Goal: Task Accomplishment & Management: Use online tool/utility

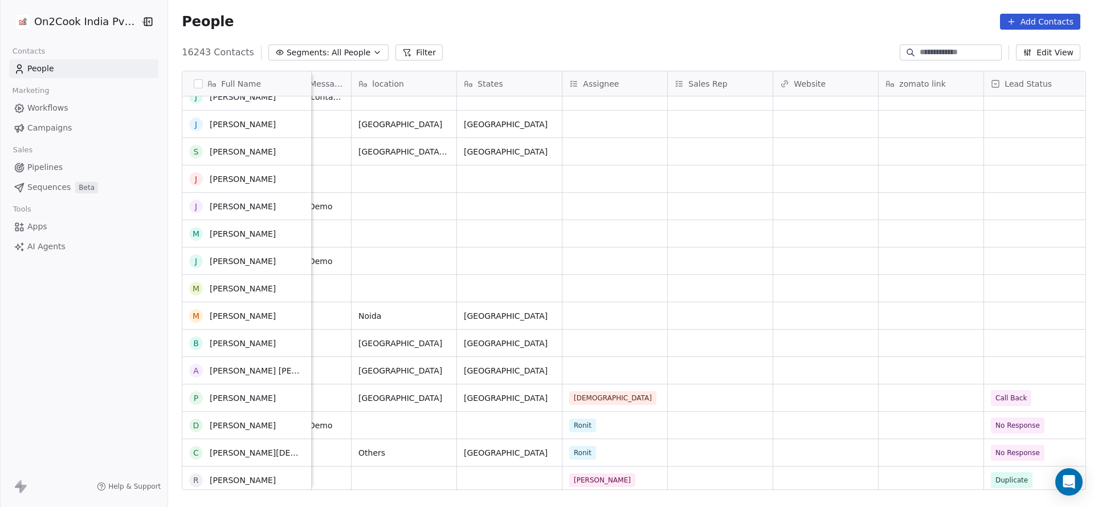
scroll to position [513, 0]
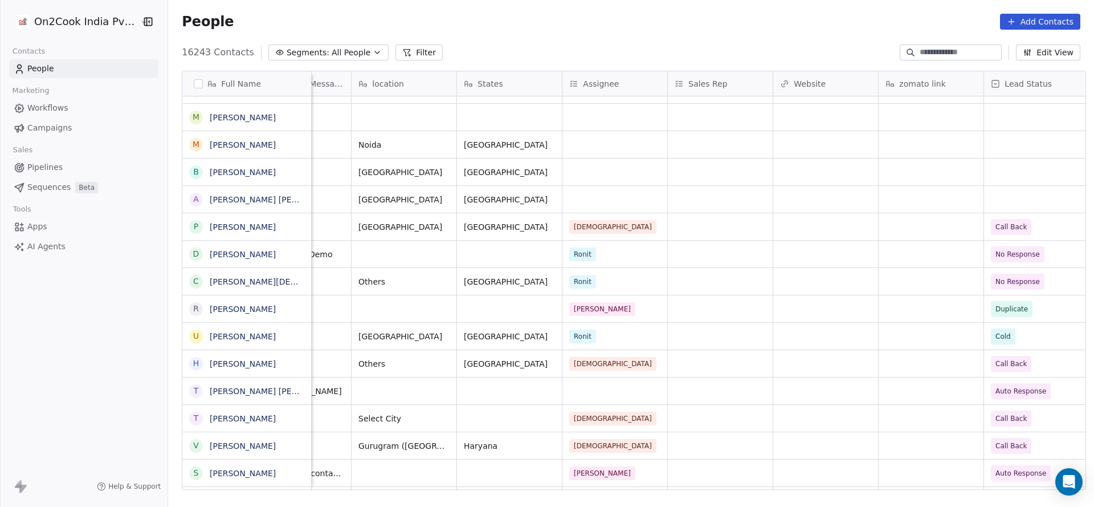
click at [934, 54] on input at bounding box center [960, 52] width 80 height 11
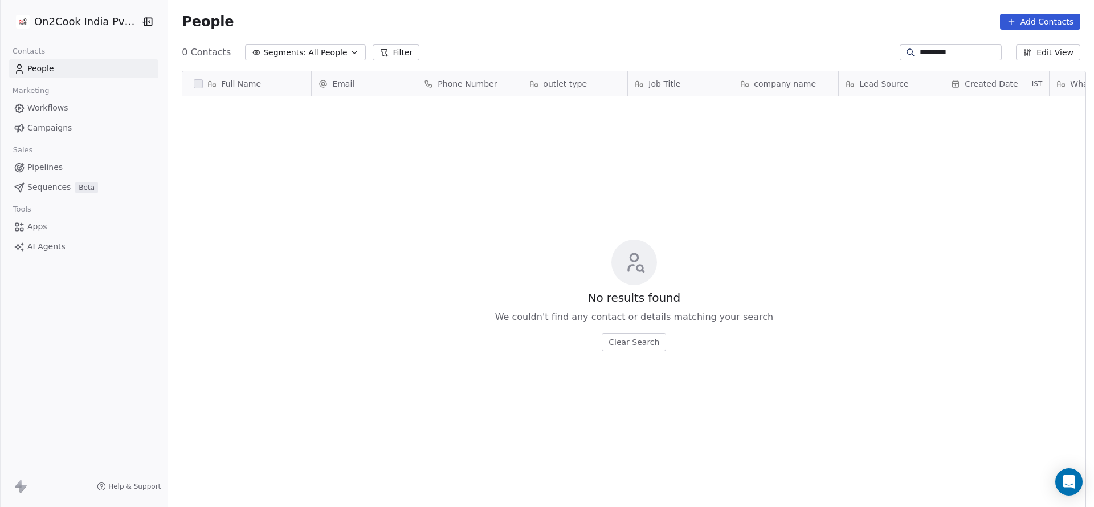
scroll to position [433, 918]
type input "*"
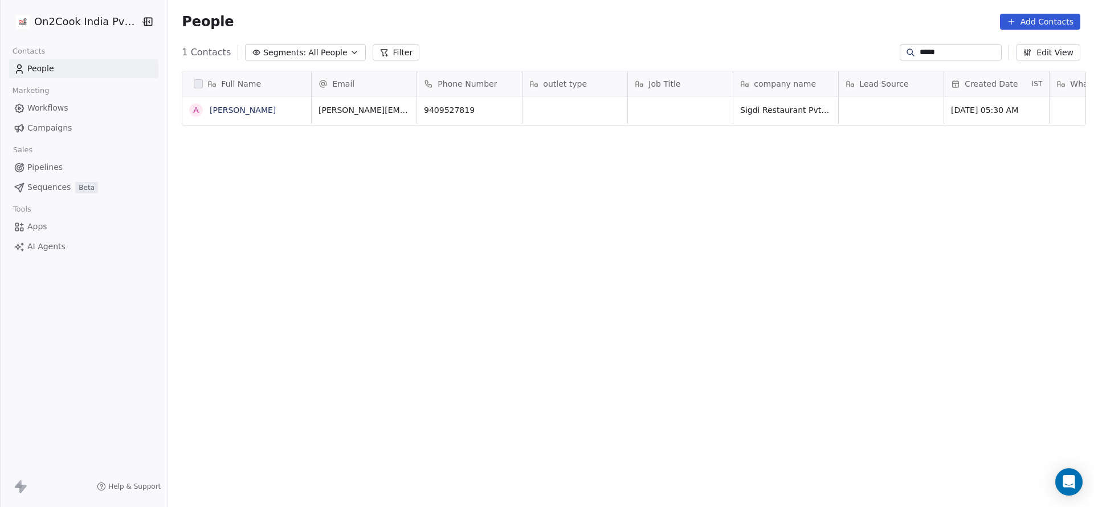
type input "*****"
click at [920, 51] on input "*****" at bounding box center [960, 52] width 80 height 11
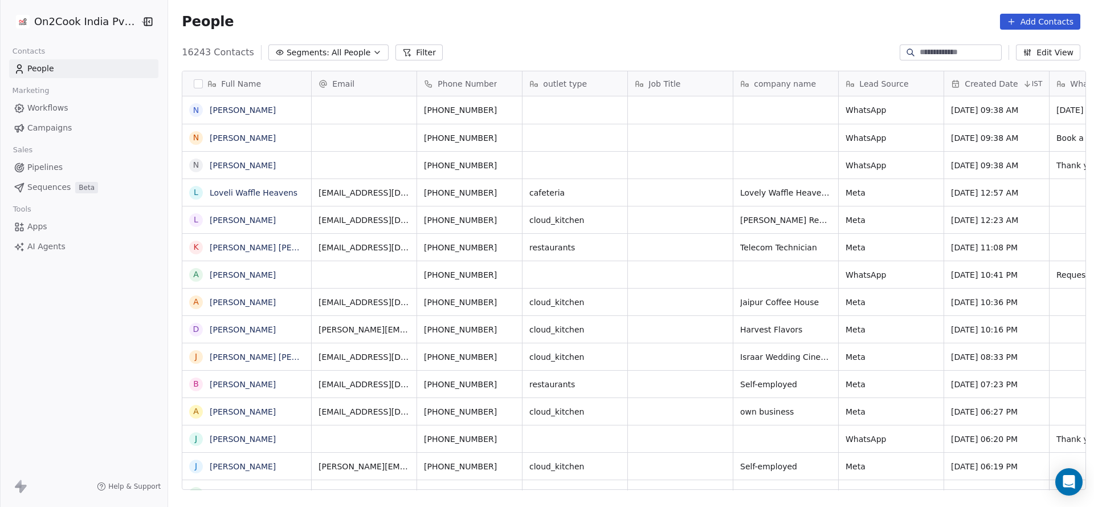
click at [410, 55] on button "Filter" at bounding box center [419, 52] width 47 height 16
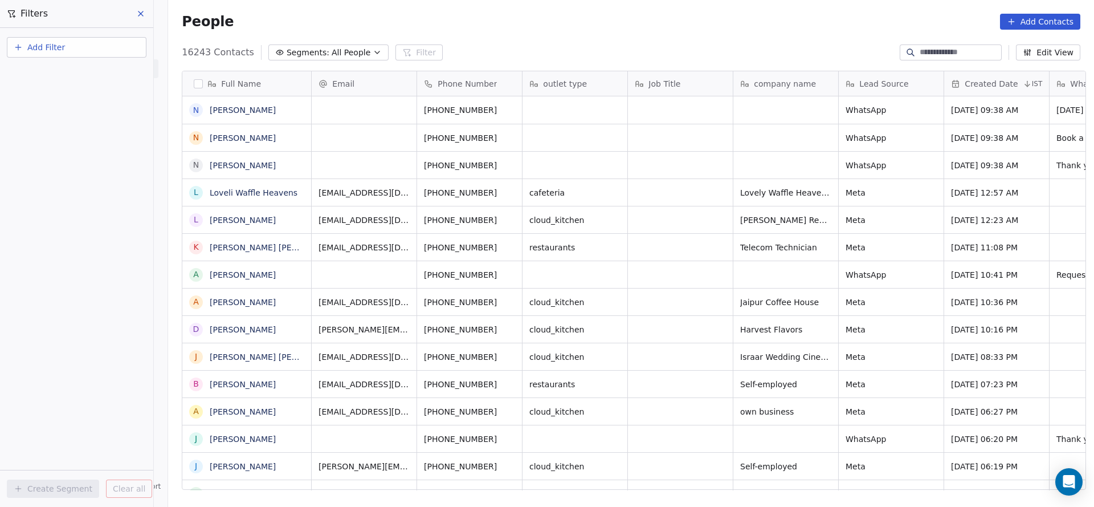
click at [87, 46] on button "Add Filter" at bounding box center [77, 47] width 140 height 21
click at [50, 75] on span "Contact properties" at bounding box center [56, 74] width 74 height 12
type input "***"
click at [54, 118] on div "Assignee" at bounding box center [77, 114] width 116 height 11
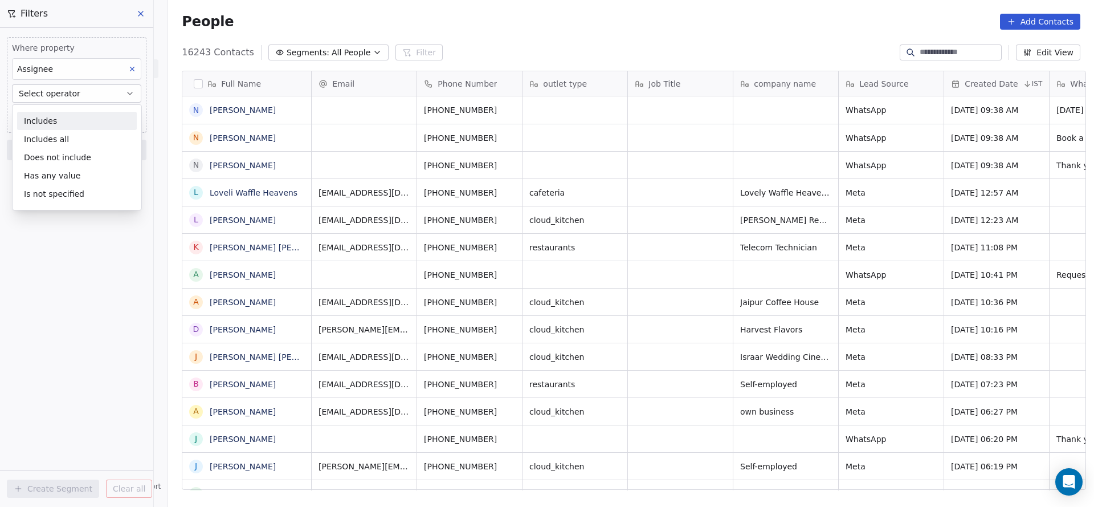
click at [50, 330] on div "Where property Assignee Select operator Add filter to this group Add another fi…" at bounding box center [76, 267] width 153 height 479
click at [99, 92] on button "Select operator" at bounding box center [76, 93] width 129 height 18
click at [64, 125] on div "Includes" at bounding box center [77, 121] width 120 height 18
click at [71, 296] on div "Where property Assignee Includes Select Assignee Add filter to this group Add a…" at bounding box center [76, 267] width 153 height 479
click at [116, 118] on body "On2Cook India Pvt. Ltd. Contacts People Marketing Workflows Campaigns Sales Pip…" at bounding box center [547, 253] width 1094 height 507
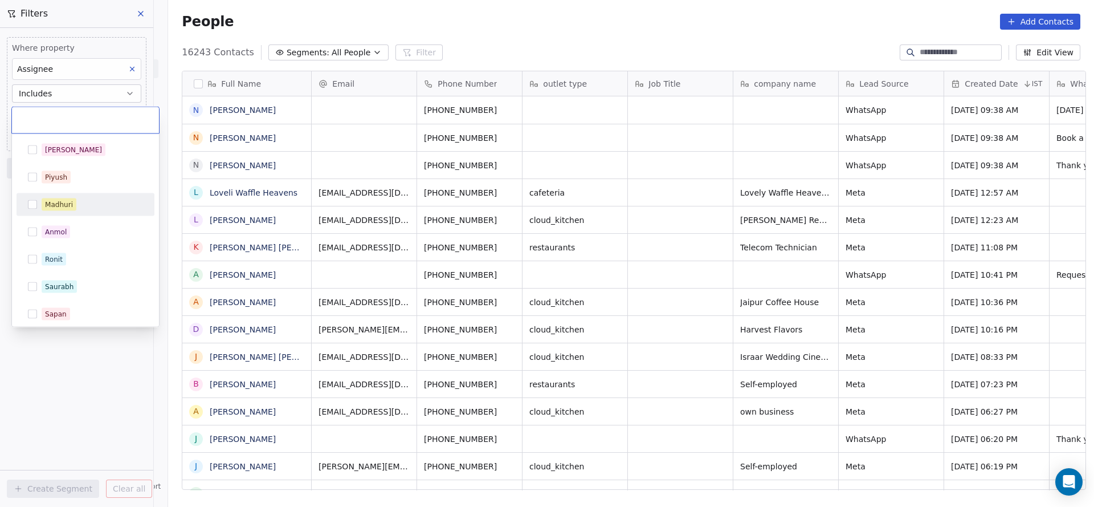
click at [89, 207] on div "Madhuri" at bounding box center [92, 204] width 101 height 13
click at [99, 443] on html "On2Cook India Pvt. Ltd. Contacts People Marketing Workflows Campaigns Sales Pip…" at bounding box center [547, 253] width 1094 height 507
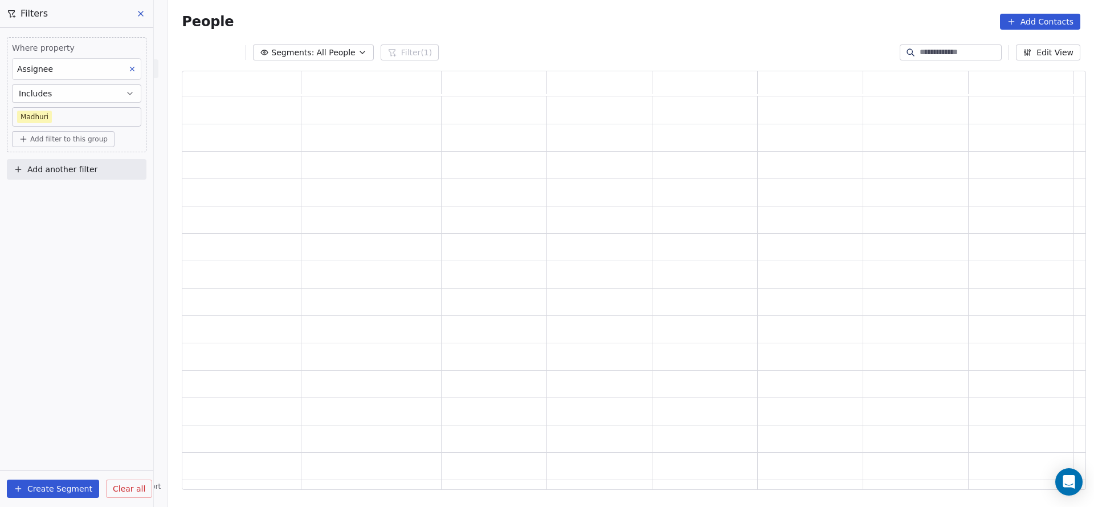
scroll to position [405, 891]
click at [65, 142] on span "Add filter to this group" at bounding box center [69, 139] width 78 height 9
click at [55, 163] on span "Contact properties" at bounding box center [61, 163] width 74 height 12
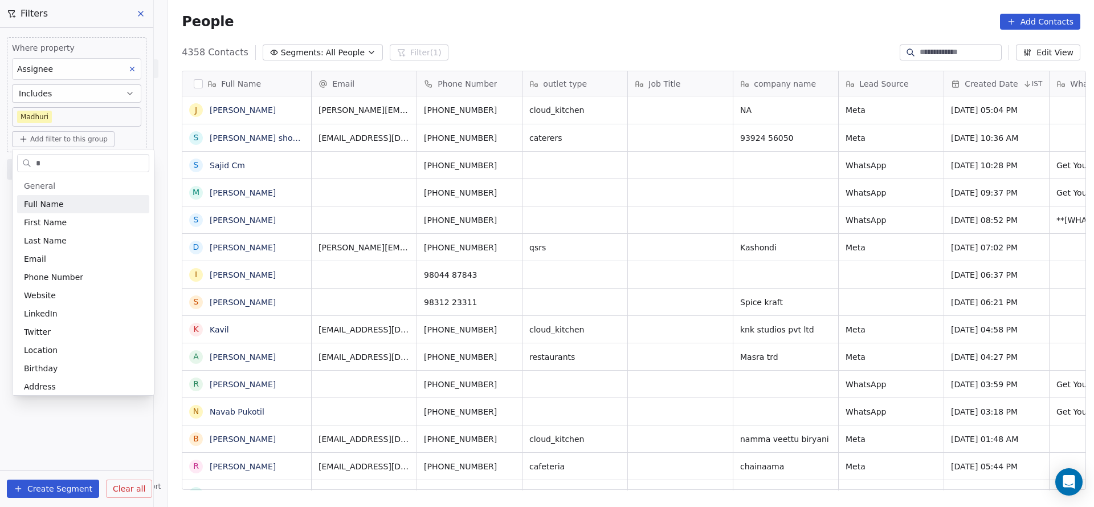
scroll to position [433, 918]
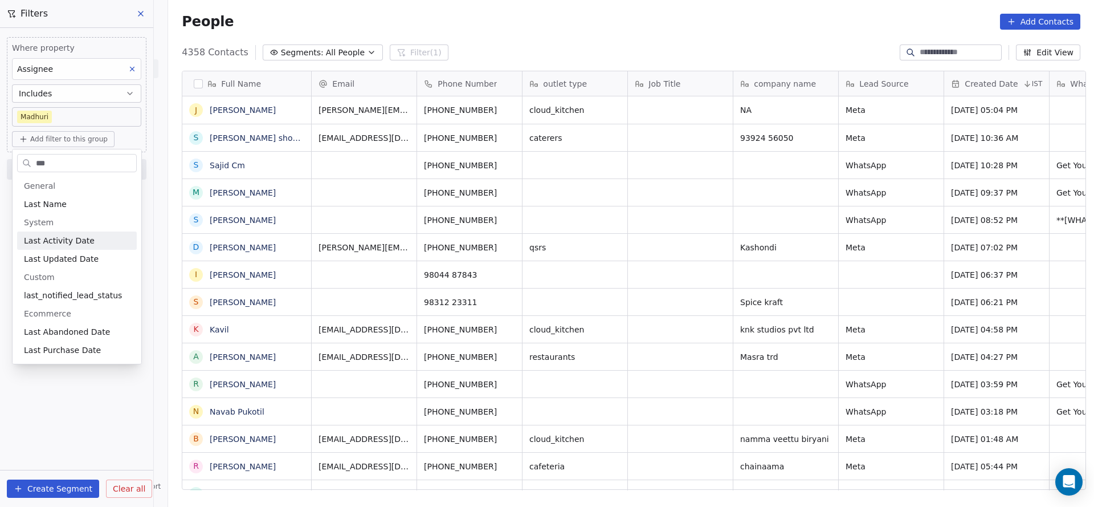
type input "***"
click at [88, 236] on div "Last Activity Date" at bounding box center [77, 240] width 106 height 11
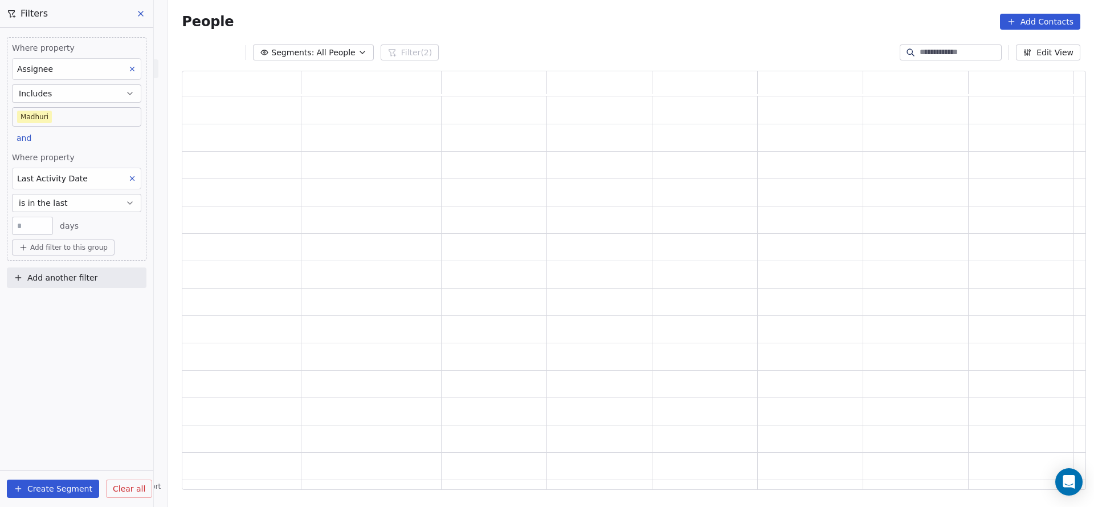
scroll to position [405, 891]
click at [65, 197] on button "is in the last" at bounding box center [76, 203] width 129 height 18
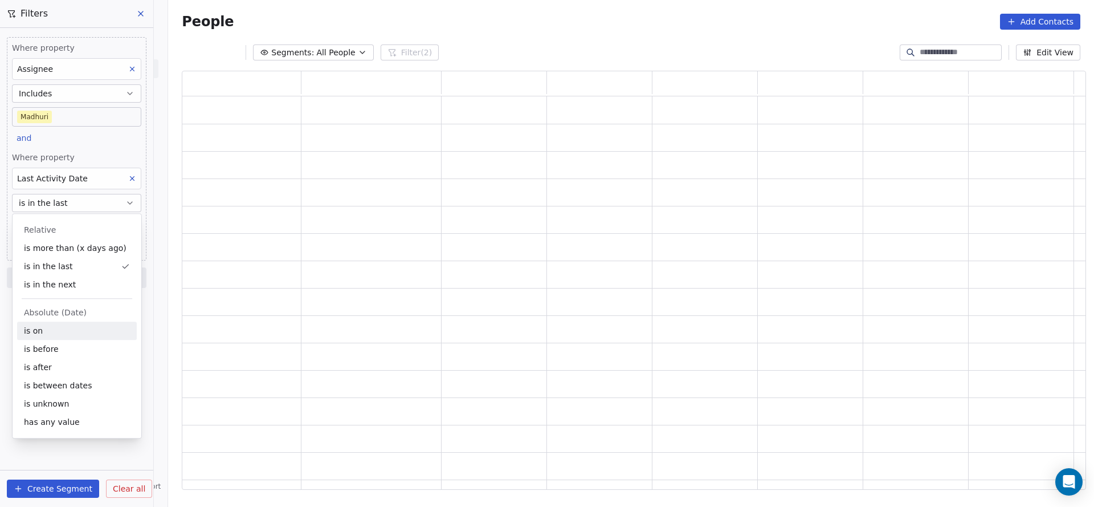
click at [75, 333] on div "is on" at bounding box center [77, 330] width 120 height 18
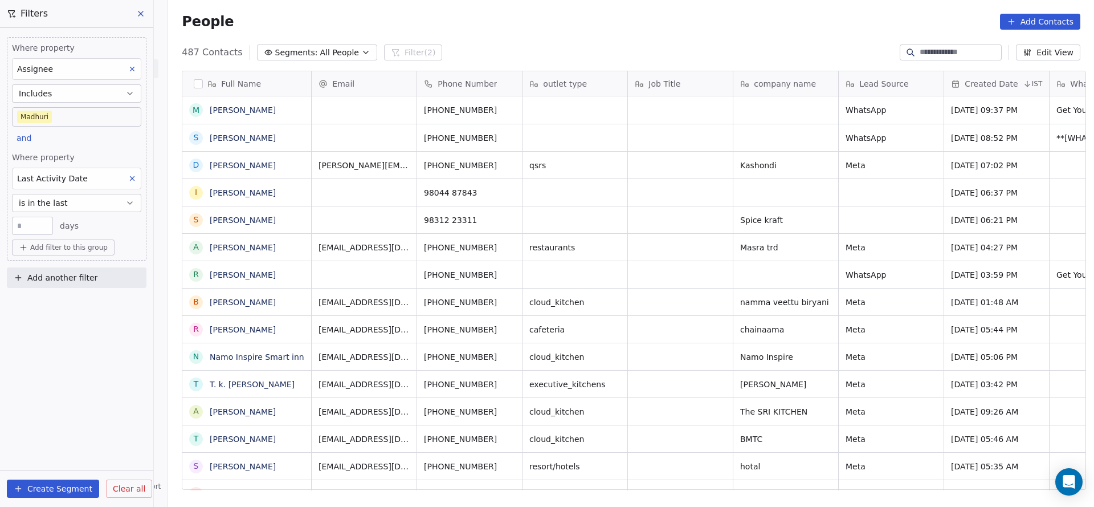
scroll to position [433, 918]
click at [85, 196] on button "is in the last" at bounding box center [76, 203] width 129 height 18
click at [58, 321] on div "Relative is more than (x days ago) is in the last is in the next Absolute (Date…" at bounding box center [77, 326] width 120 height 210
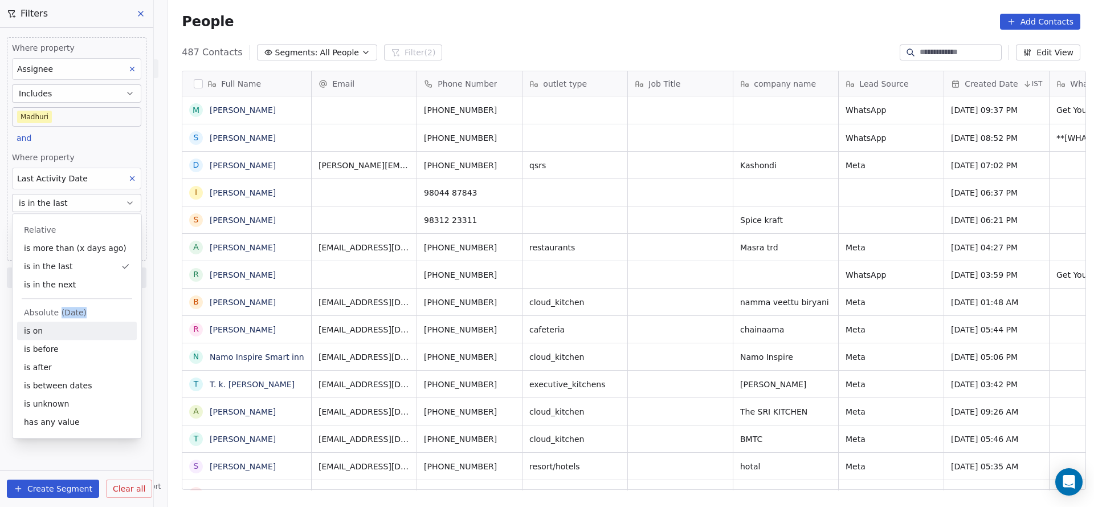
click at [58, 325] on div "is on" at bounding box center [77, 330] width 120 height 18
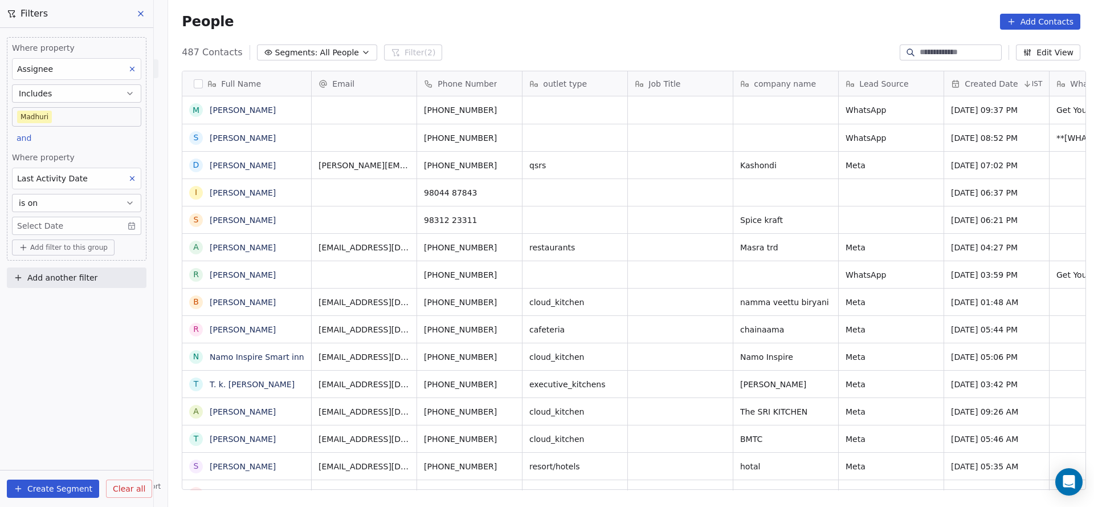
click at [67, 212] on div "Where property Last Activity Date is on Select Date" at bounding box center [76, 193] width 129 height 83
click at [67, 221] on body "On2Cook India Pvt. Ltd. Contacts People Marketing Workflows Campaigns Sales Pip…" at bounding box center [547, 253] width 1094 height 507
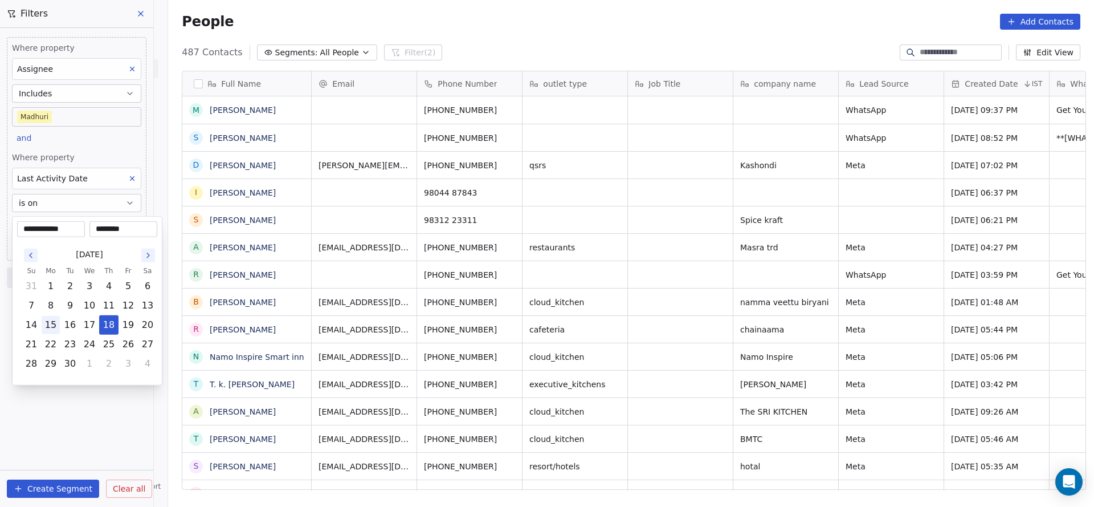
click at [54, 324] on button "15" at bounding box center [51, 325] width 18 height 18
type input "**********"
click at [106, 426] on html "On2Cook India Pvt. Ltd. Contacts People Marketing Workflows Campaigns Sales Pip…" at bounding box center [547, 253] width 1094 height 507
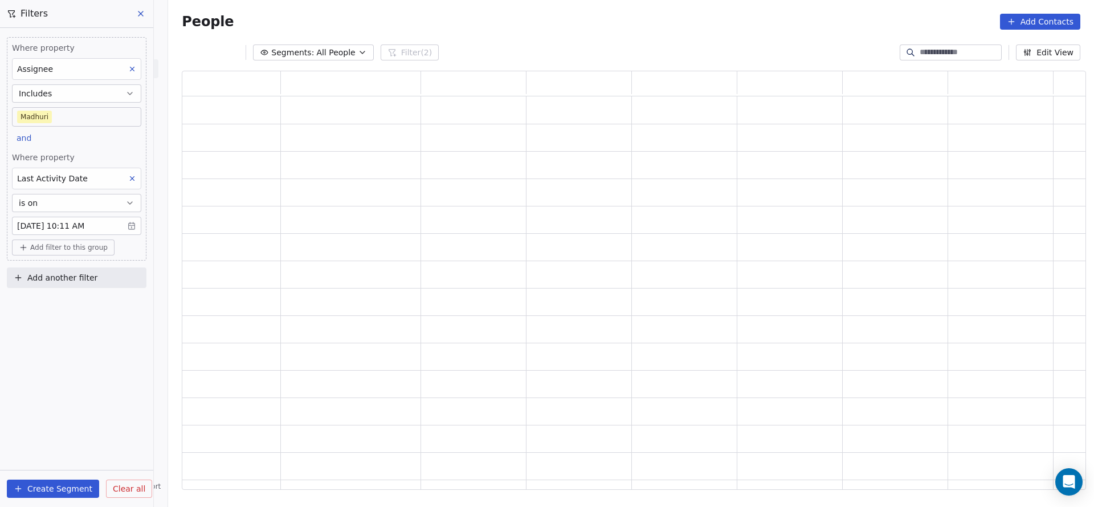
scroll to position [0, 0]
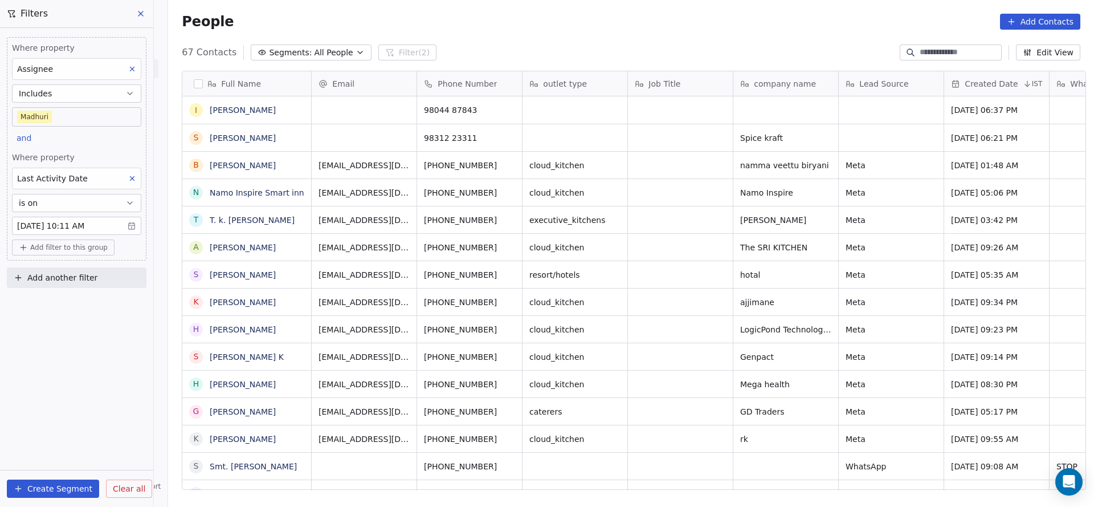
drag, startPoint x: 312, startPoint y: 486, endPoint x: 359, endPoint y: 477, distance: 48.2
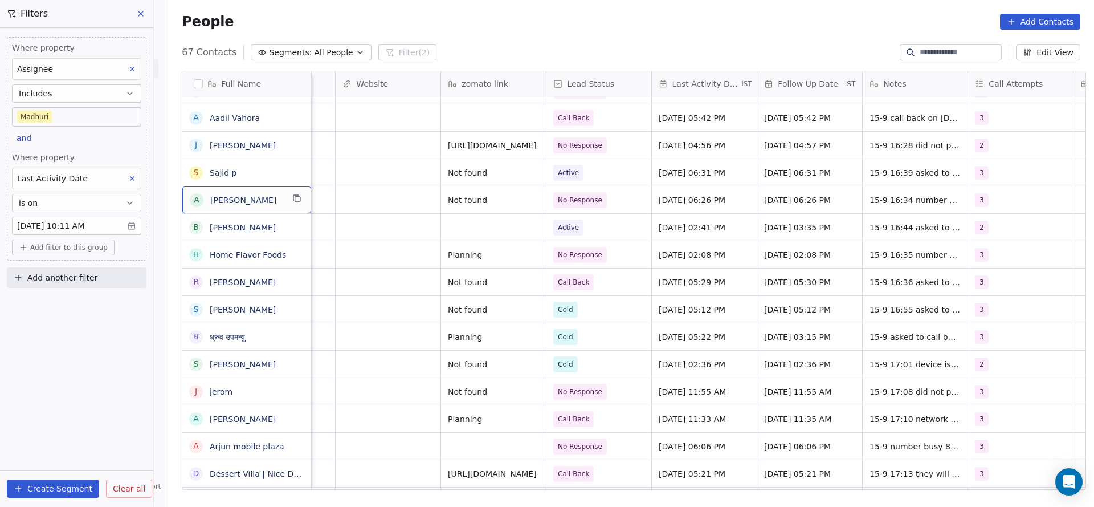
scroll to position [755, 0]
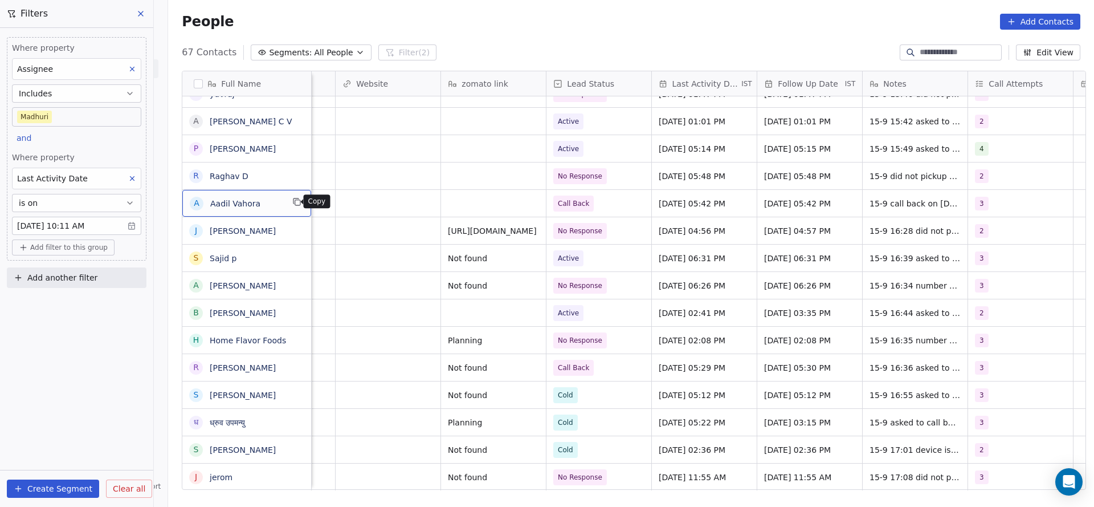
click at [291, 206] on button "grid" at bounding box center [297, 202] width 14 height 14
click at [295, 200] on icon "grid" at bounding box center [297, 202] width 5 height 5
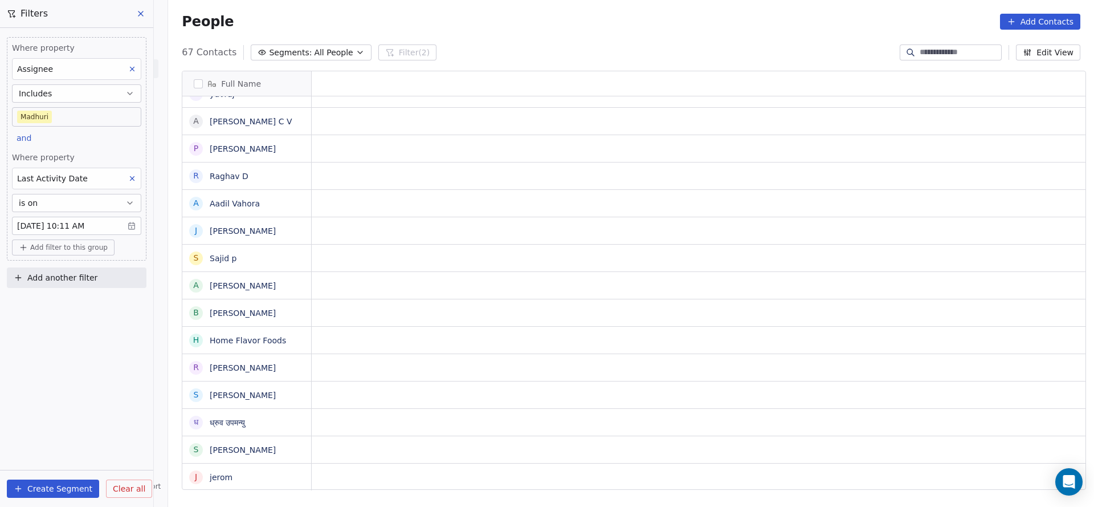
scroll to position [13, 0]
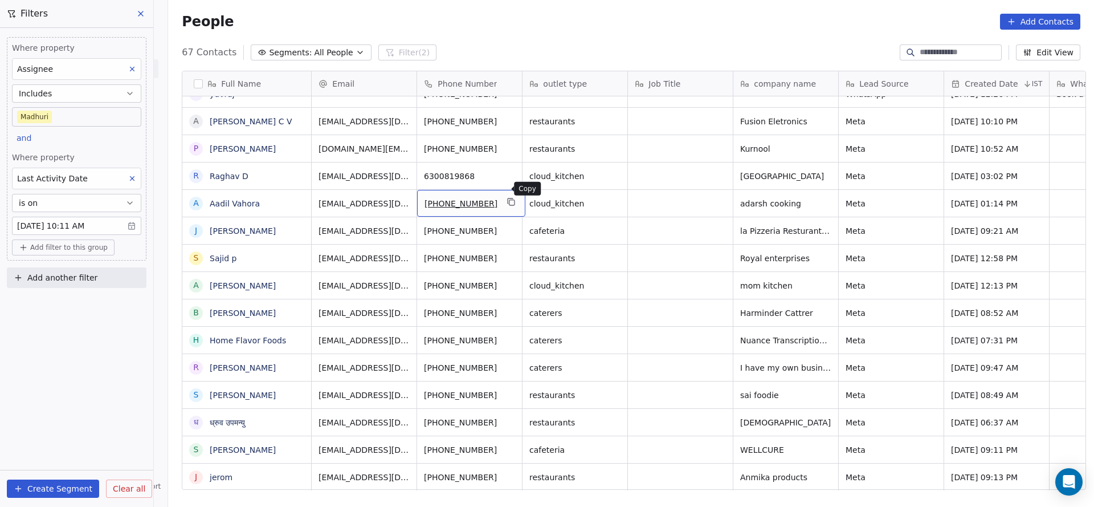
click at [507, 197] on icon "grid" at bounding box center [511, 201] width 9 height 9
click at [823, 200] on icon "grid" at bounding box center [825, 202] width 5 height 5
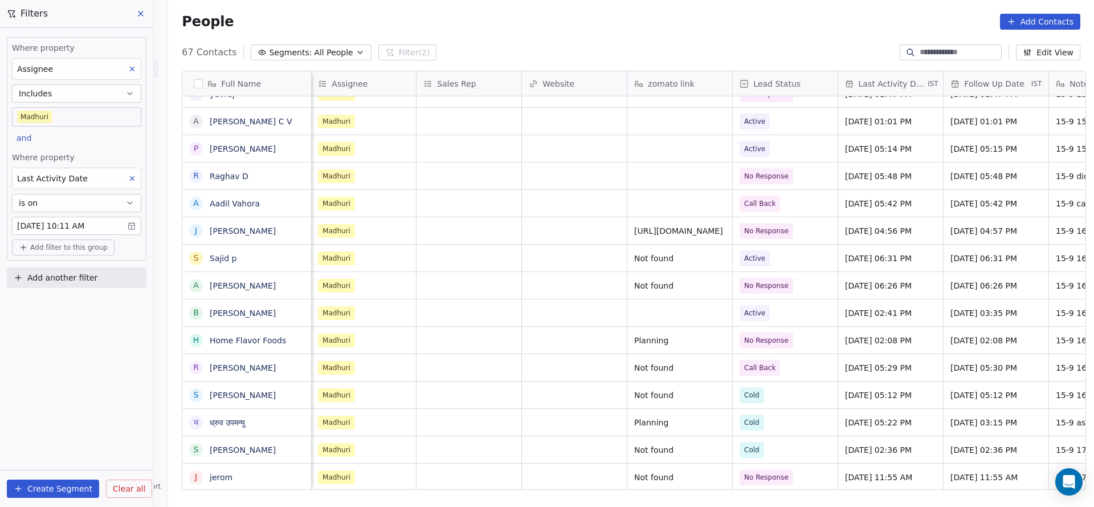
scroll to position [13, 1455]
